Goal: Find specific page/section: Find specific page/section

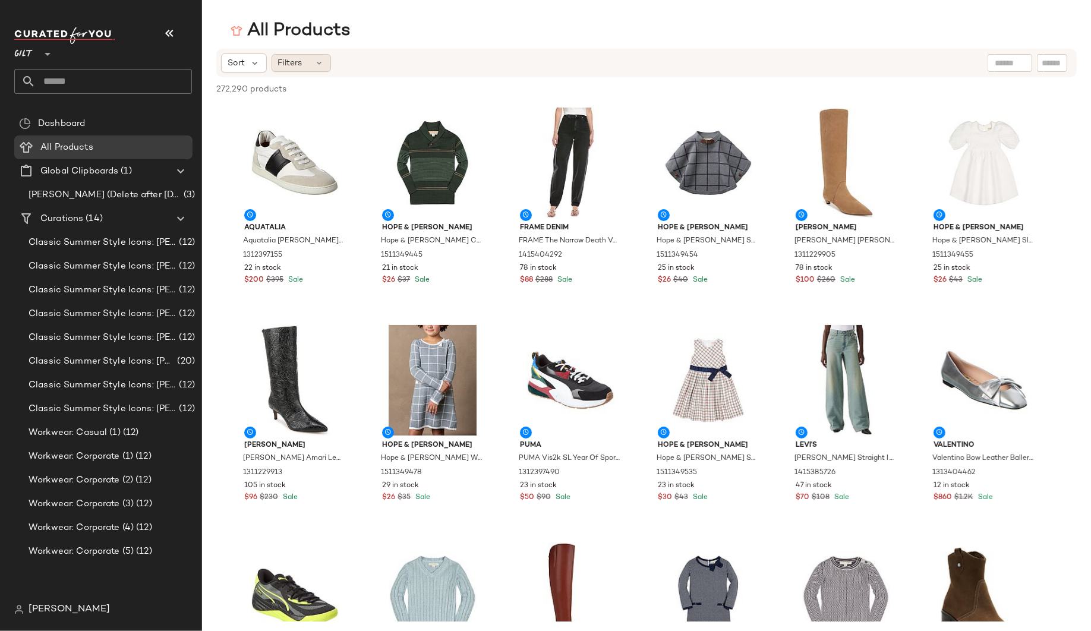
click at [287, 62] on span "Filters" at bounding box center [290, 63] width 24 height 12
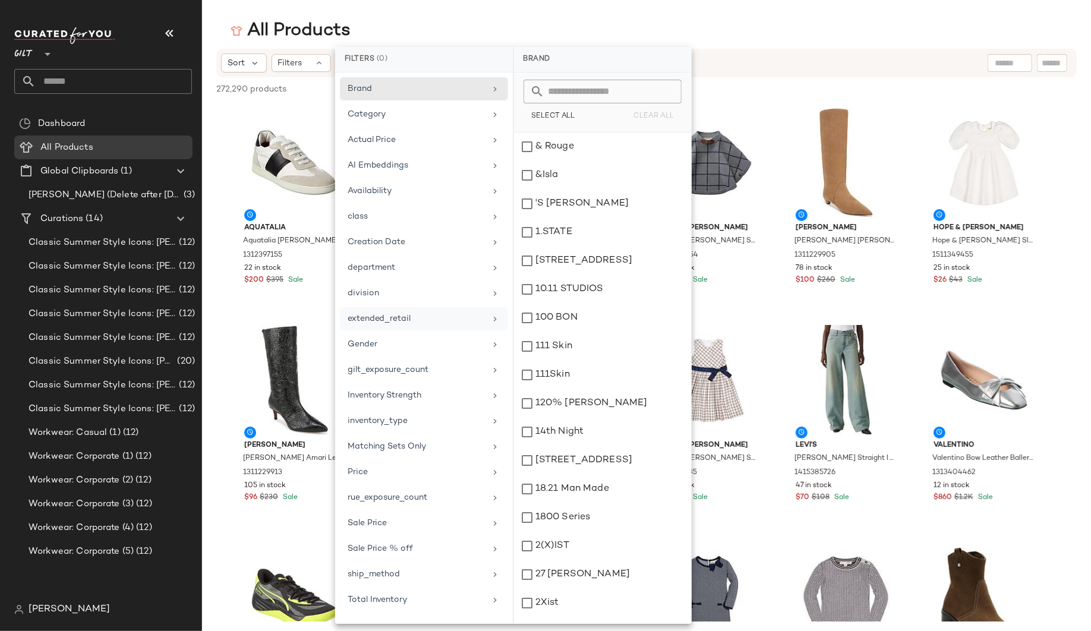
click at [457, 320] on div "extended_retail" at bounding box center [417, 319] width 138 height 12
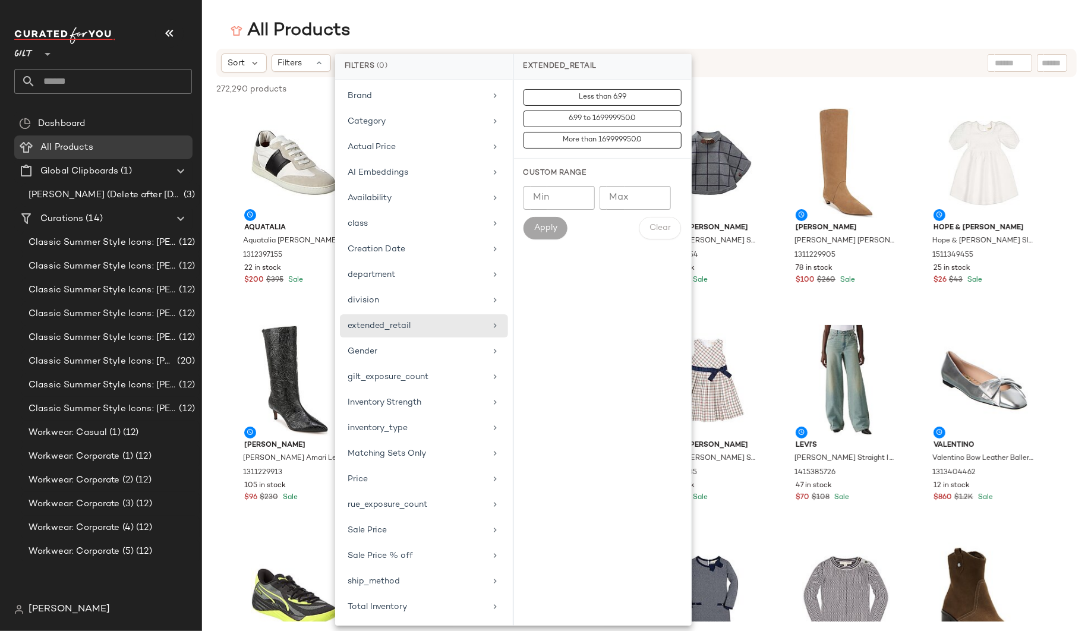
click at [866, 82] on div "272,290 products • 0 selected Deselect All" at bounding box center [646, 90] width 889 height 26
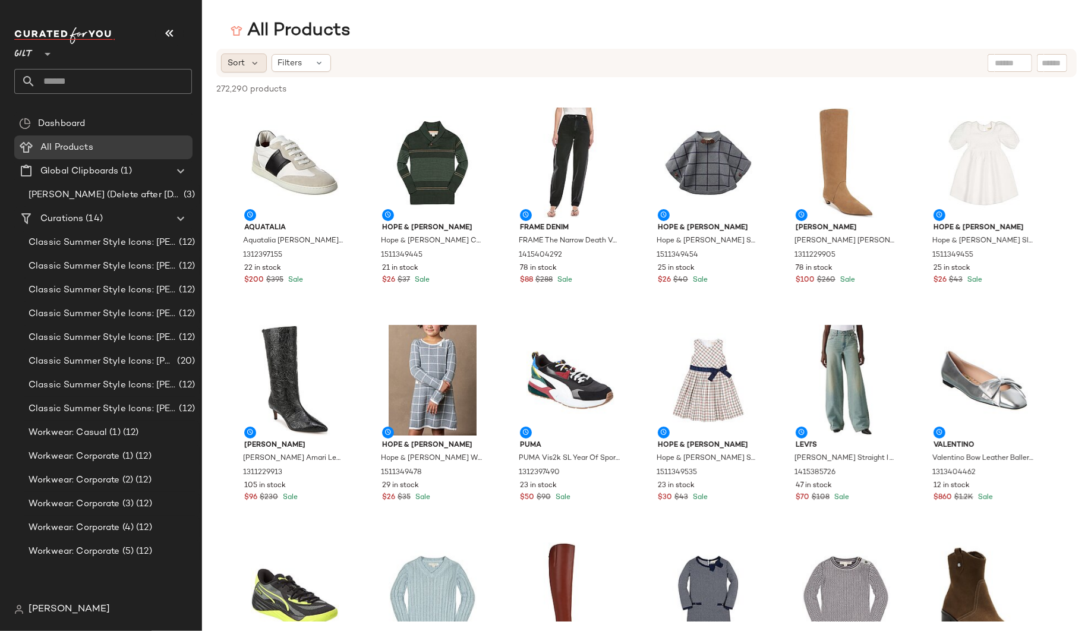
click at [263, 59] on div "Sort" at bounding box center [244, 62] width 46 height 19
click at [525, 94] on div "272,290 products • 0 selected Deselect All" at bounding box center [646, 90] width 889 height 26
